Goal: Use online tool/utility: Utilize a website feature to perform a specific function

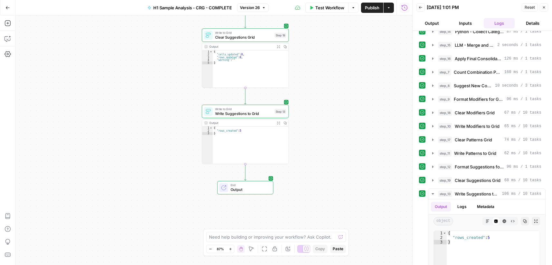
scroll to position [161, 0]
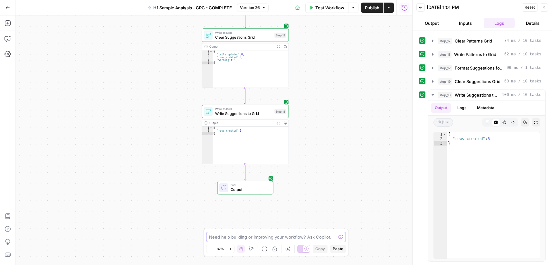
click at [251, 236] on textarea at bounding box center [272, 237] width 127 height 6
click at [261, 236] on textarea "the grid is still not clearing... please assist" at bounding box center [269, 237] width 121 height 6
type textarea "the grid is still not clearing before repopulating... please assist"
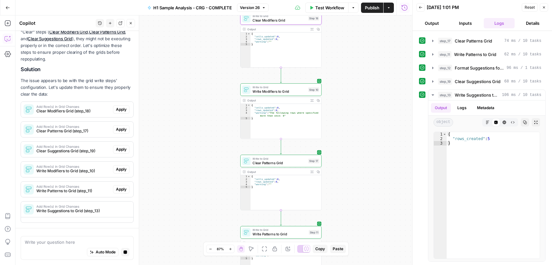
click at [122, 125] on button "Apply" at bounding box center [121, 129] width 16 height 8
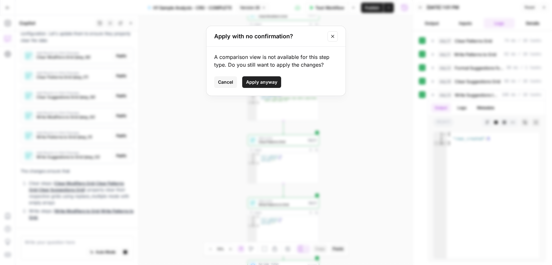
drag, startPoint x: 335, startPoint y: 35, endPoint x: 334, endPoint y: 38, distance: 3.3
click at [335, 36] on icon "Close modal" at bounding box center [332, 36] width 5 height 5
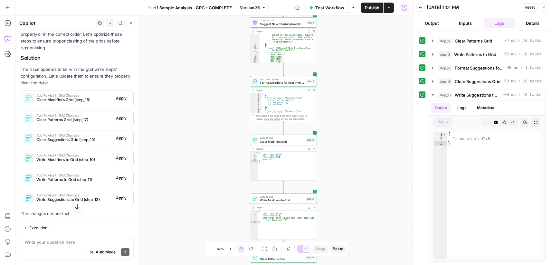
scroll to position [97, 0]
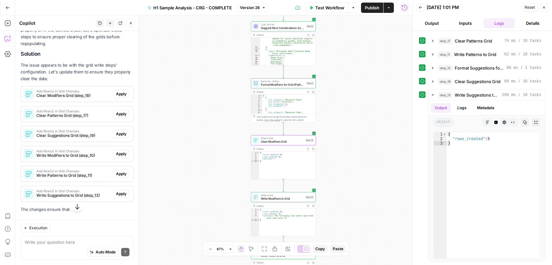
click at [117, 97] on button "Apply" at bounding box center [121, 94] width 16 height 8
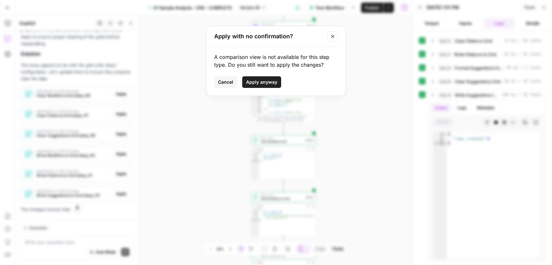
click at [264, 84] on span "Apply anyway" at bounding box center [261, 82] width 31 height 6
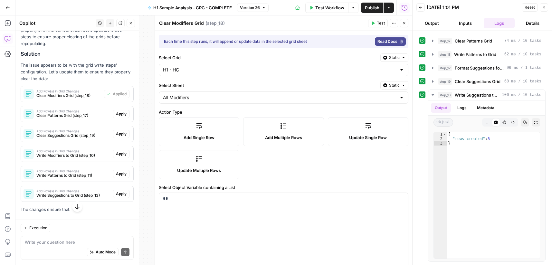
click at [117, 114] on span "Apply" at bounding box center [121, 114] width 11 height 6
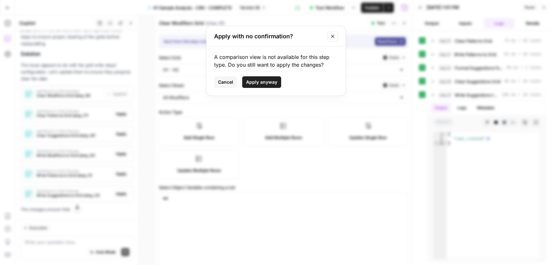
click at [271, 84] on span "Apply anyway" at bounding box center [261, 82] width 31 height 6
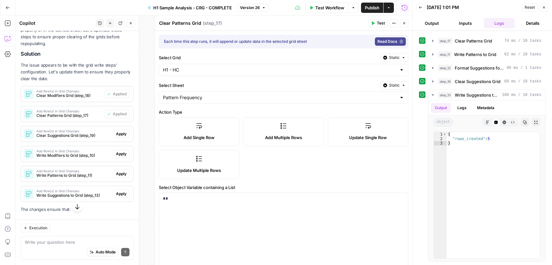
click at [120, 138] on button "Apply" at bounding box center [121, 134] width 16 height 8
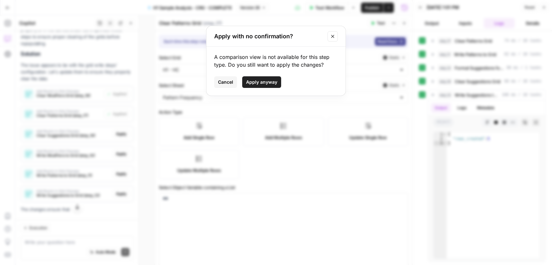
click at [272, 85] on span "Apply anyway" at bounding box center [261, 82] width 31 height 6
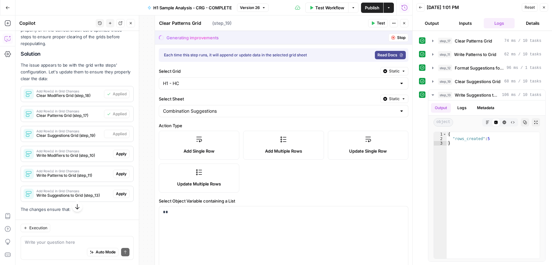
type textarea "Clear Suggestions Grid"
click at [116, 156] on span "Apply" at bounding box center [121, 154] width 11 height 6
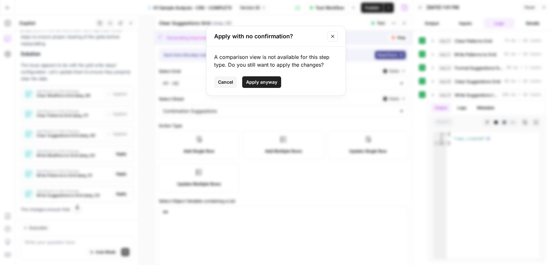
click at [259, 85] on button "Apply anyway" at bounding box center [261, 82] width 39 height 12
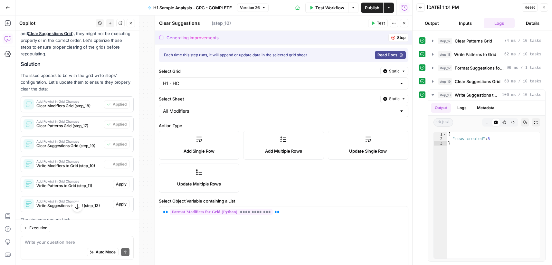
type textarea "Write Modifiers to Grid"
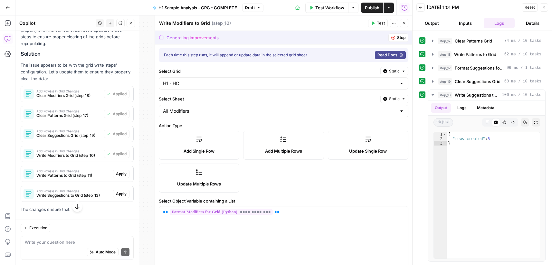
click at [118, 173] on span "Apply" at bounding box center [121, 174] width 11 height 6
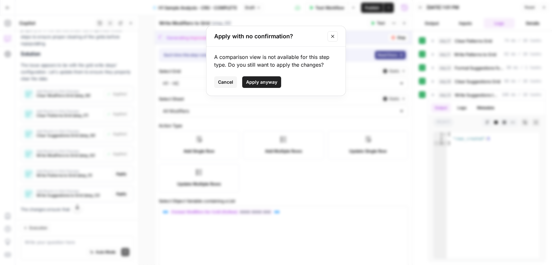
click at [255, 87] on button "Apply anyway" at bounding box center [261, 82] width 39 height 12
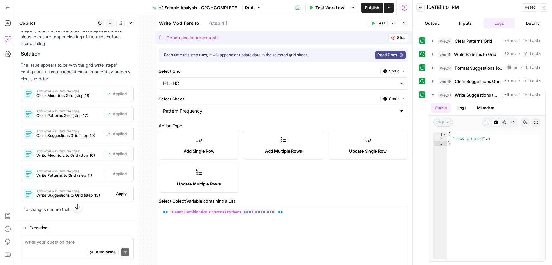
type textarea "Write Patterns to Grid"
click at [117, 194] on span "Apply" at bounding box center [121, 194] width 11 height 6
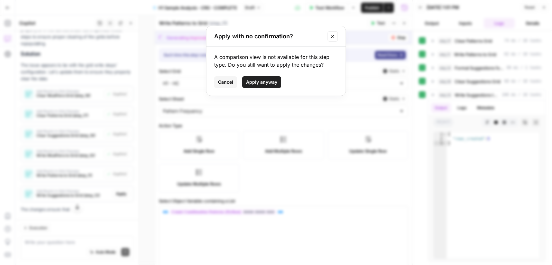
click at [275, 80] on span "Apply anyway" at bounding box center [261, 82] width 31 height 6
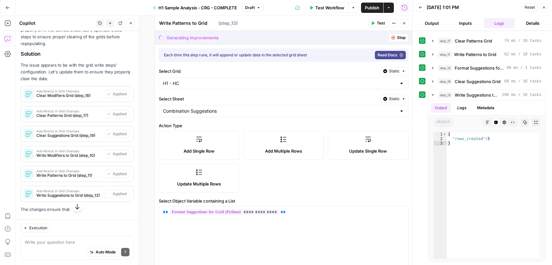
type textarea "Write Suggestions to Grid"
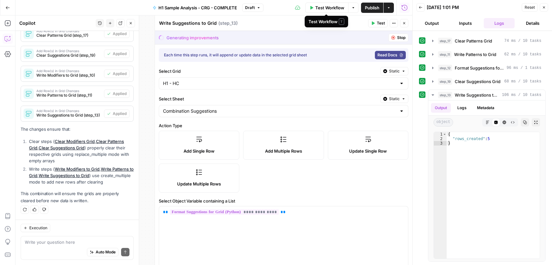
click at [325, 8] on span "Test Workflow" at bounding box center [329, 8] width 29 height 6
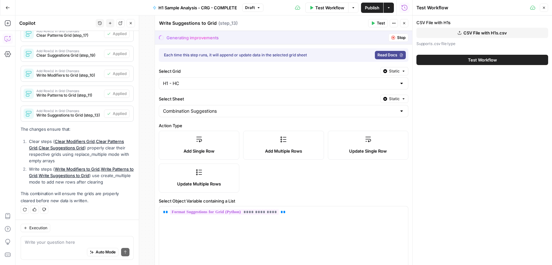
click at [479, 33] on span "CSV File with H1s.csv" at bounding box center [486, 33] width 44 height 6
click at [482, 60] on span "Test Workflow" at bounding box center [482, 60] width 29 height 6
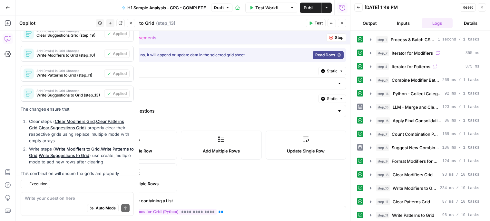
scroll to position [236, 0]
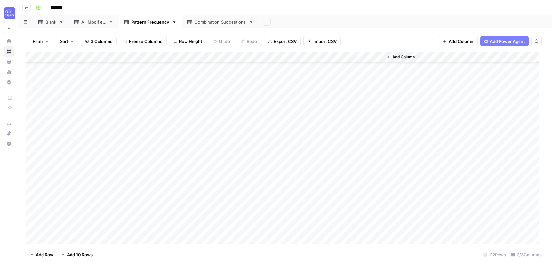
scroll to position [1056, 0]
type input "*******"
